Goal: Entertainment & Leisure: Consume media (video, audio)

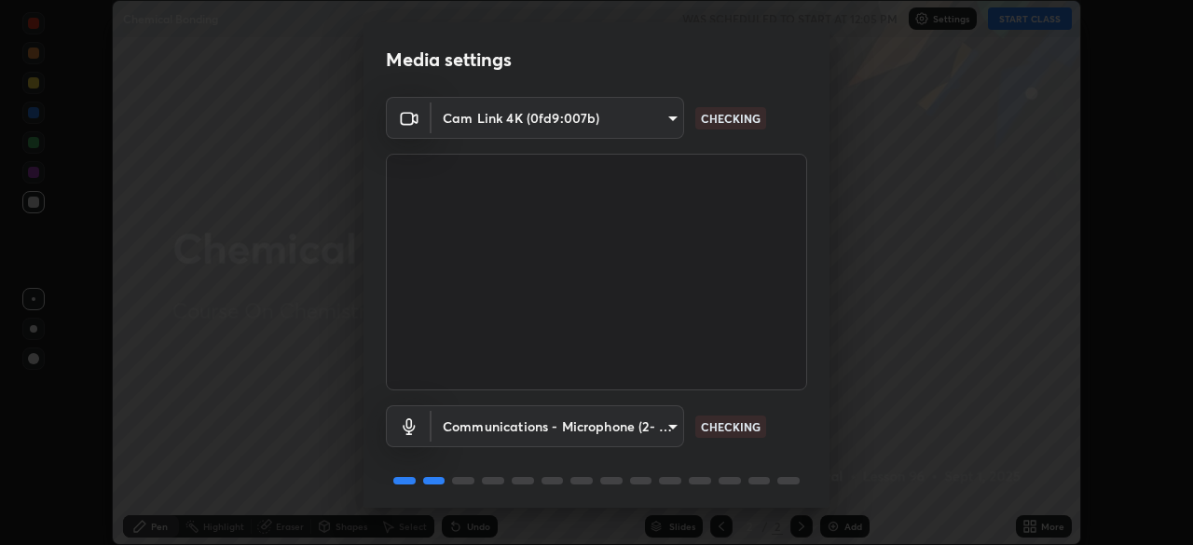
scroll to position [66, 0]
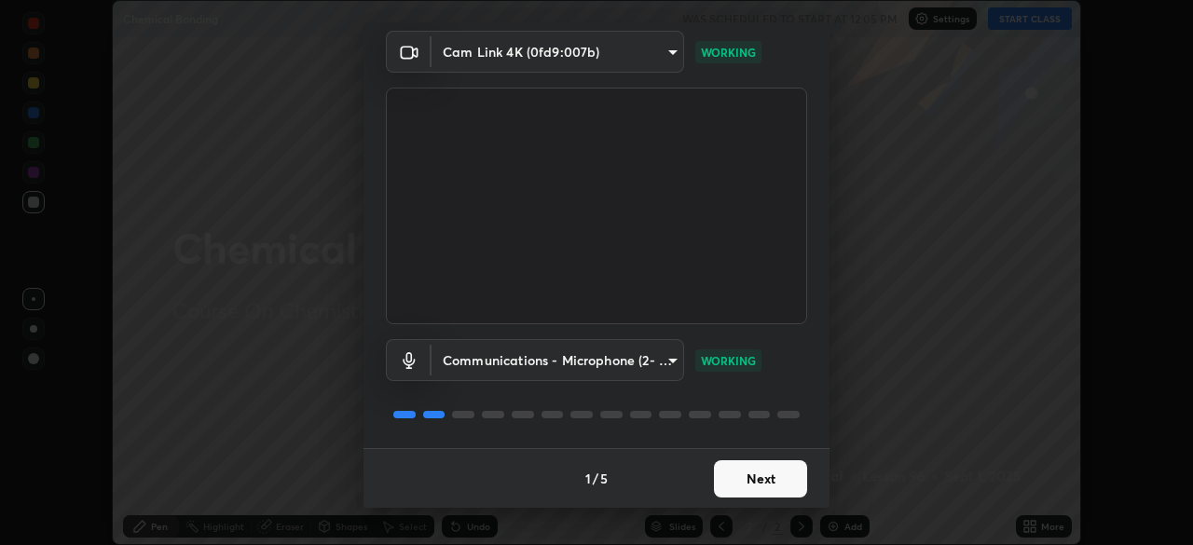
click at [740, 479] on button "Next" at bounding box center [760, 478] width 93 height 37
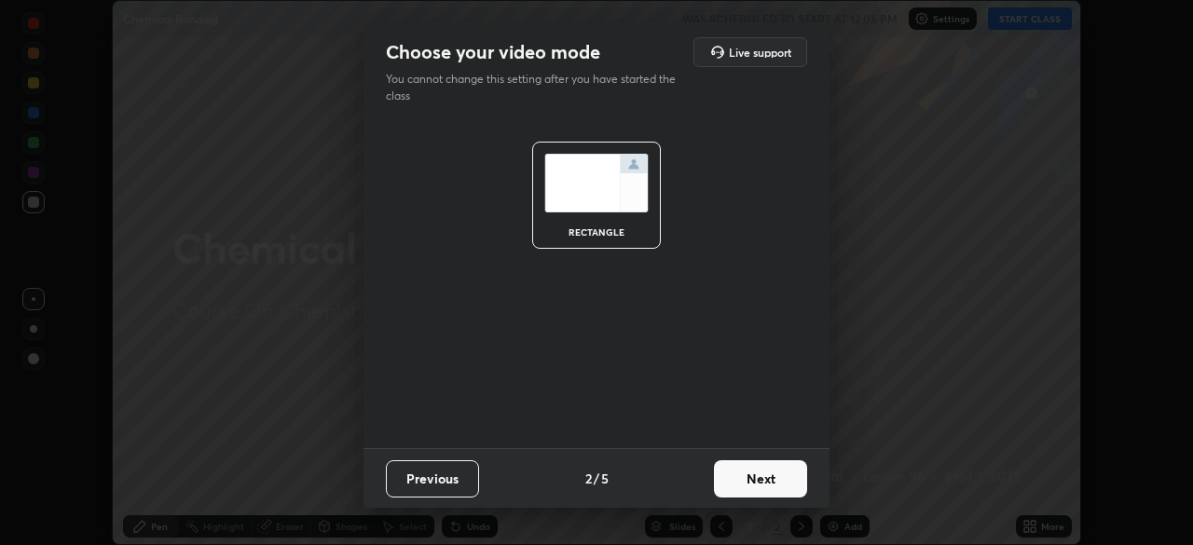
scroll to position [0, 0]
click at [740, 479] on button "Next" at bounding box center [760, 478] width 93 height 37
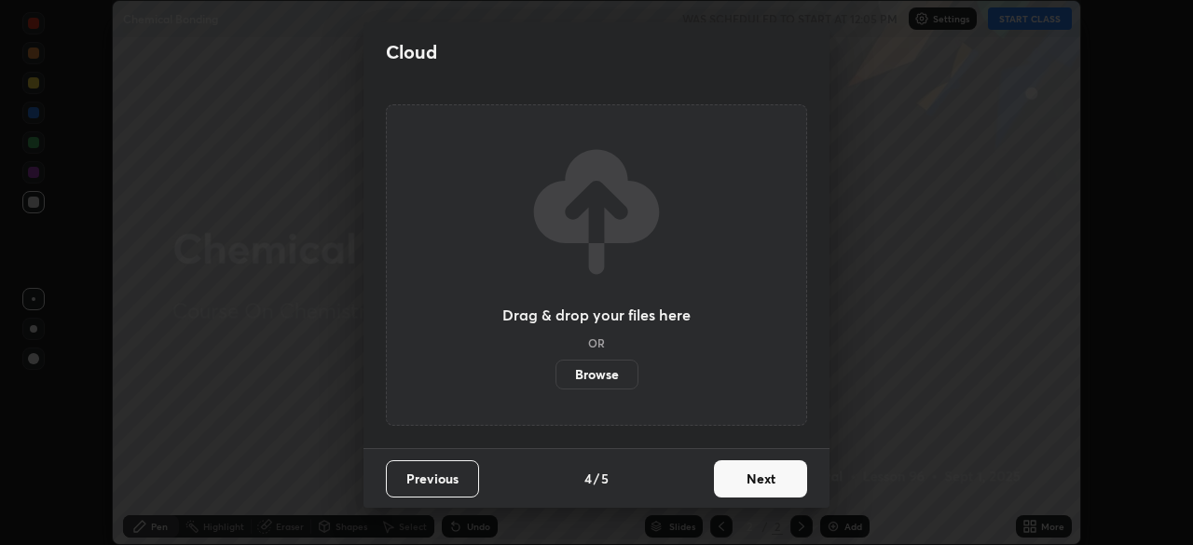
click at [742, 478] on button "Next" at bounding box center [760, 478] width 93 height 37
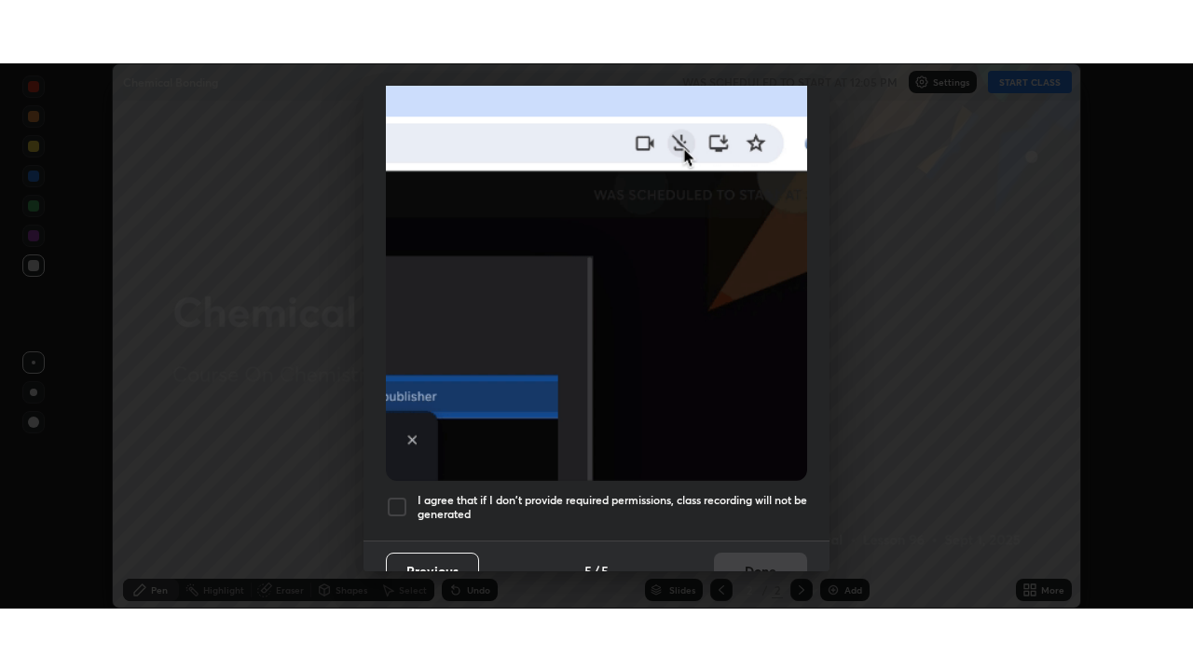
scroll to position [446, 0]
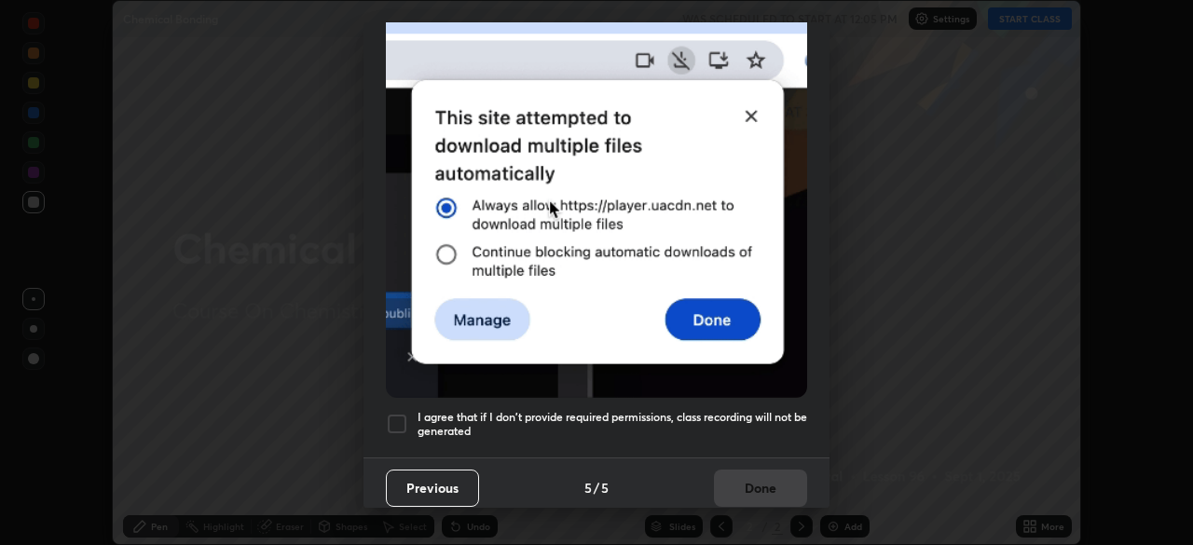
click at [403, 419] on div at bounding box center [397, 424] width 22 height 22
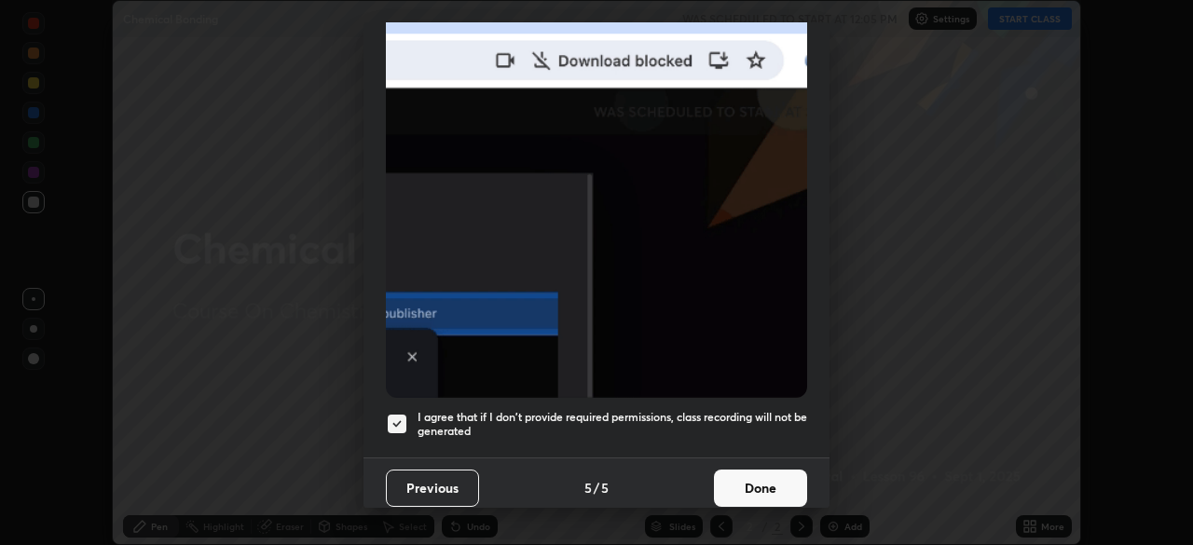
click at [736, 476] on button "Done" at bounding box center [760, 488] width 93 height 37
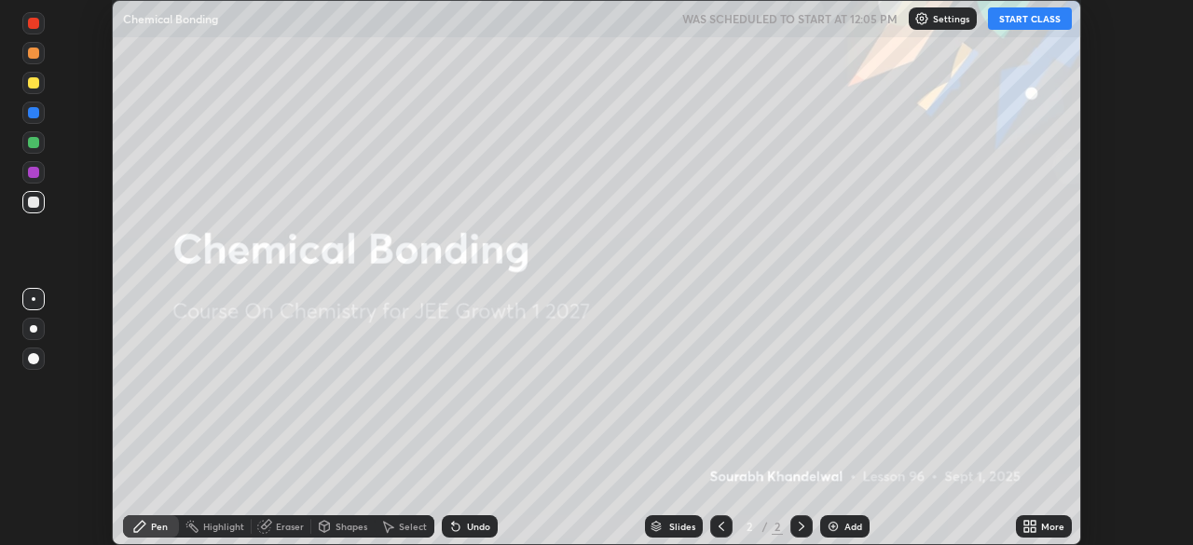
click at [1032, 524] on icon at bounding box center [1033, 523] width 5 height 5
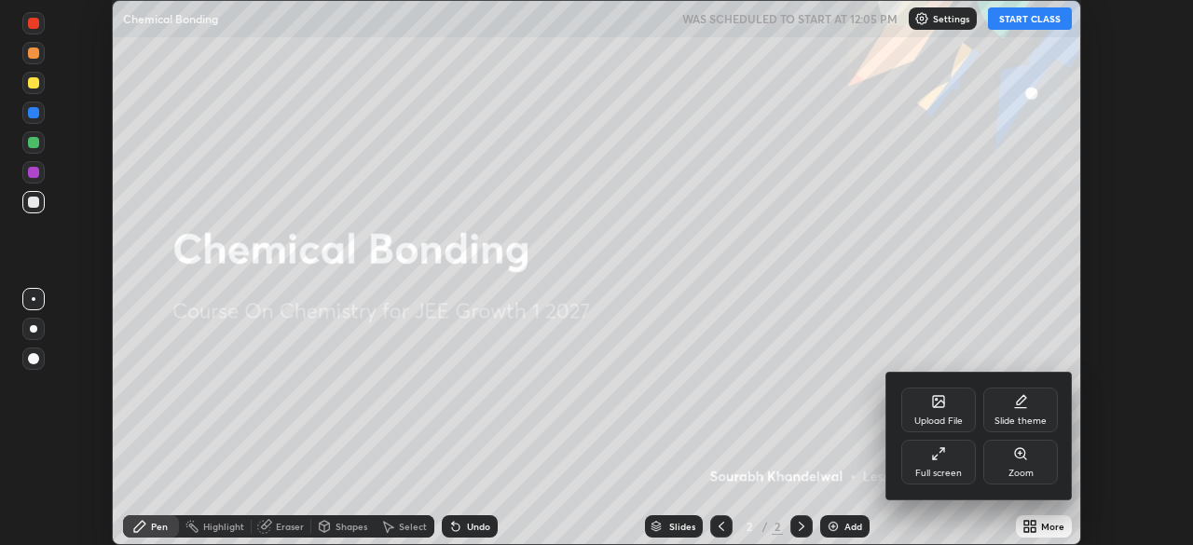
click at [930, 471] on div "Full screen" at bounding box center [938, 473] width 47 height 9
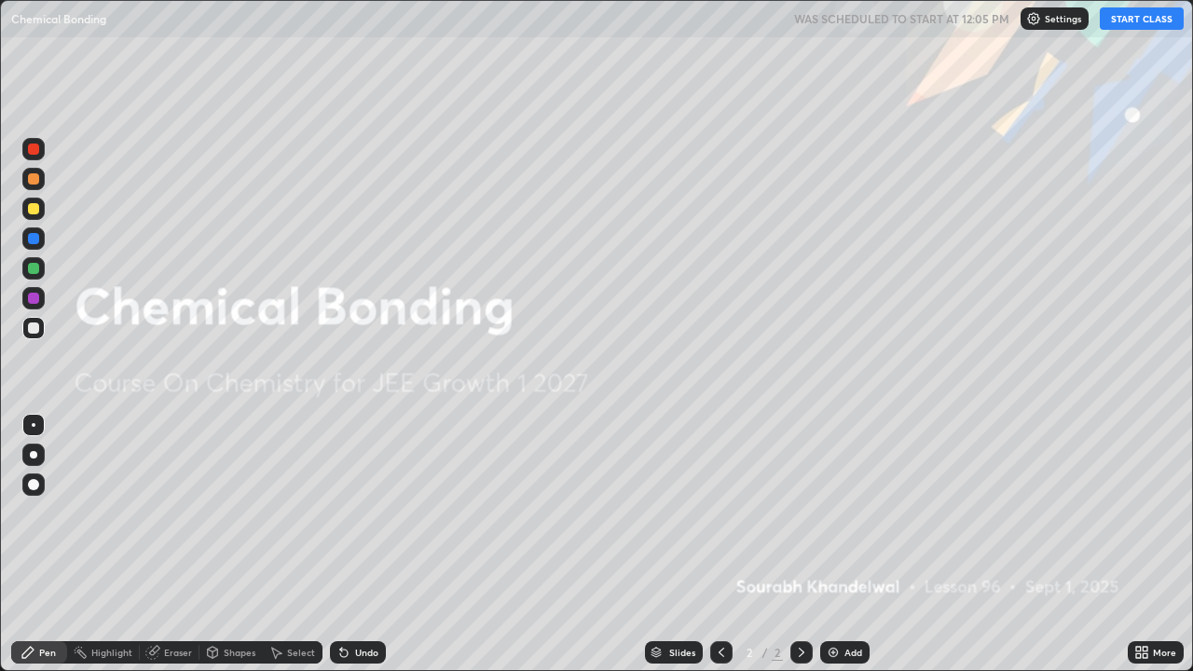
scroll to position [671, 1193]
click at [1139, 20] on button "START CLASS" at bounding box center [1142, 18] width 84 height 22
click at [851, 544] on div "Add" at bounding box center [853, 652] width 18 height 9
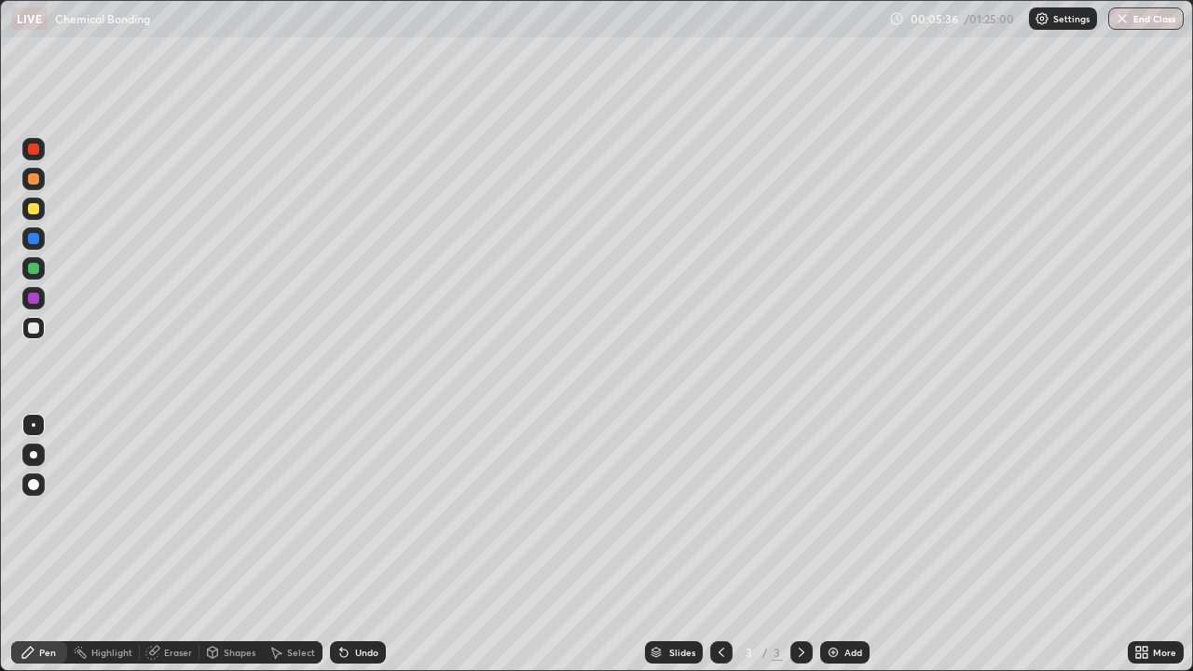
click at [27, 237] on div at bounding box center [33, 238] width 22 height 22
